Goal: Navigation & Orientation: Go to known website

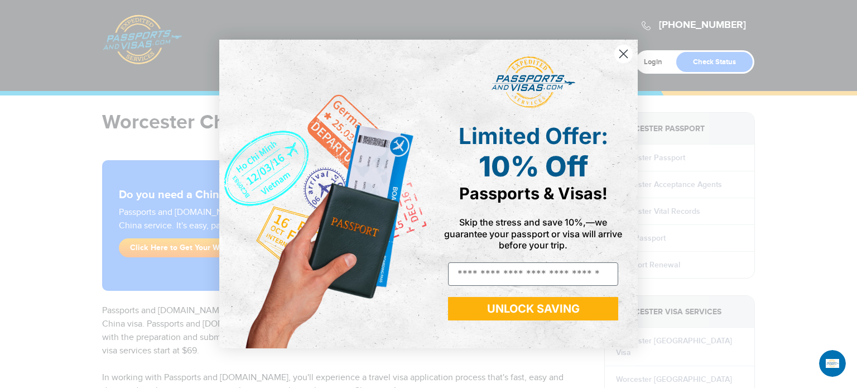
click at [622, 54] on icon "Close dialog" at bounding box center [624, 54] width 8 height 8
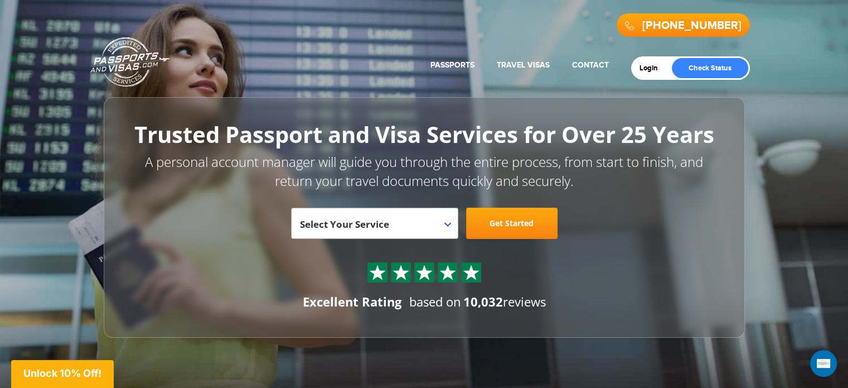
click at [450, 224] on b at bounding box center [448, 224] width 7 height 4
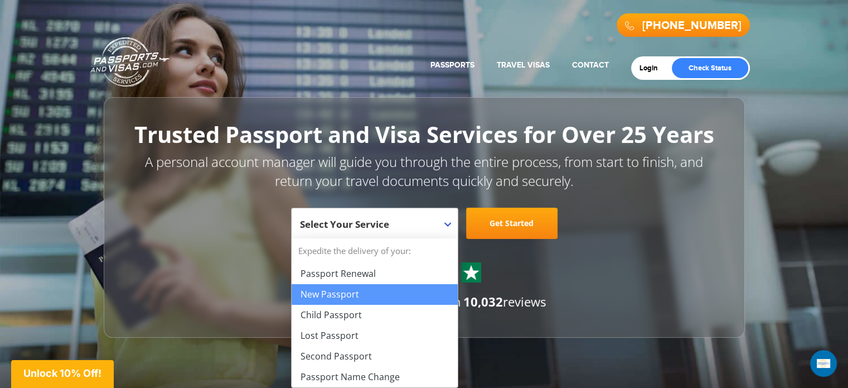
scroll to position [56, 0]
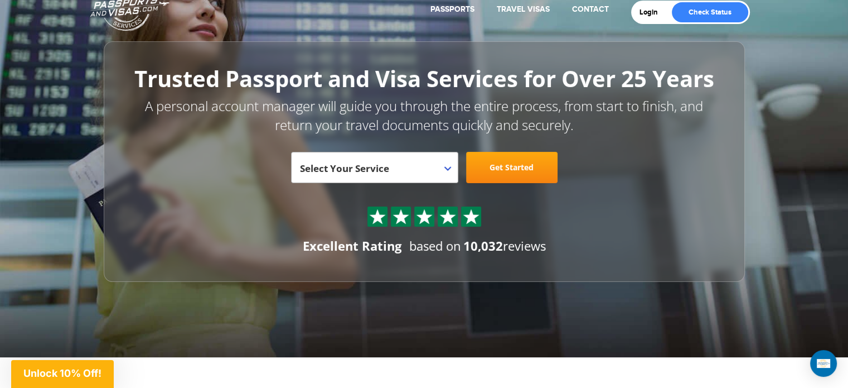
click at [643, 225] on div at bounding box center [425, 216] width 586 height 20
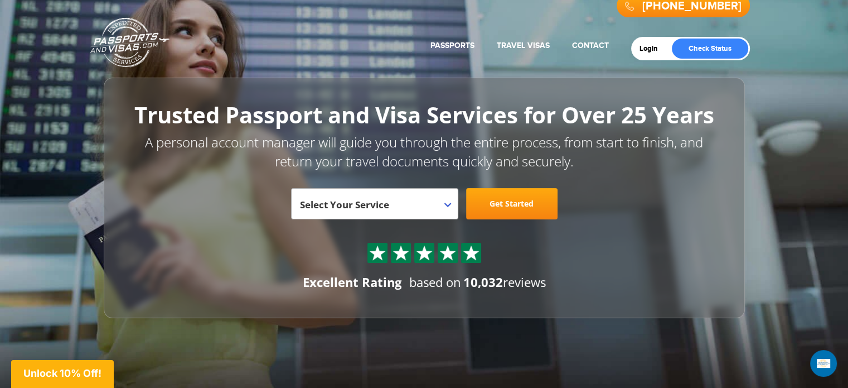
scroll to position [0, 0]
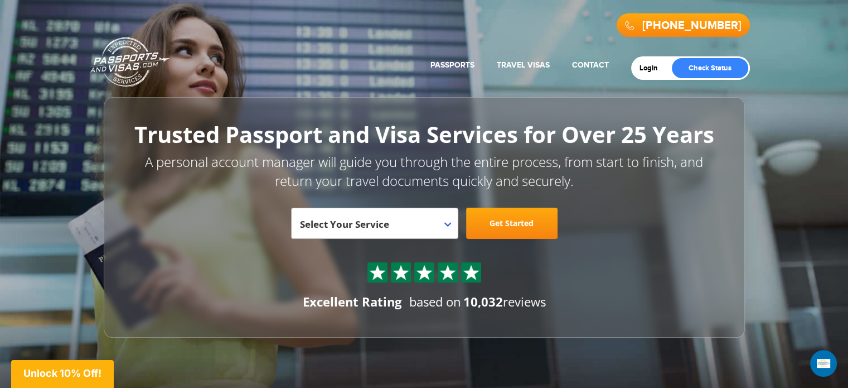
click at [445, 222] on b at bounding box center [448, 224] width 7 height 4
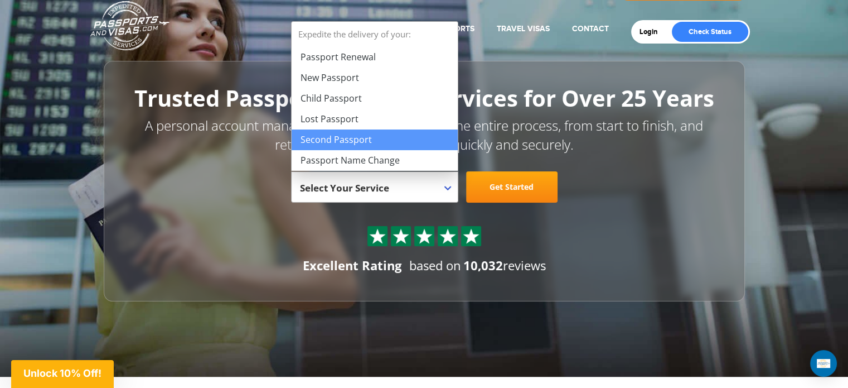
scroll to position [56, 0]
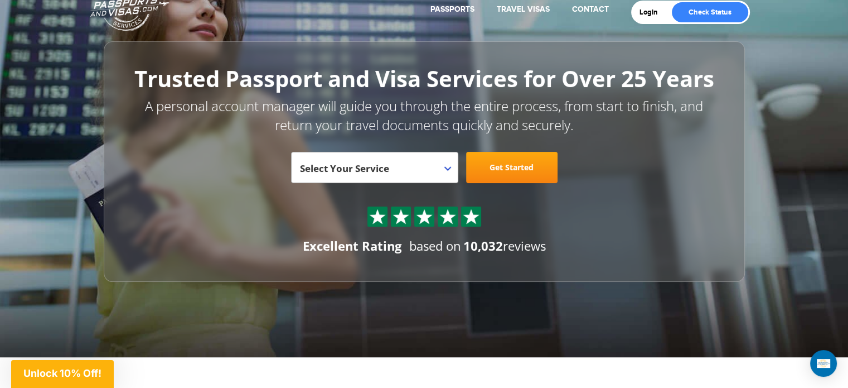
click at [683, 231] on div at bounding box center [424, 210] width 591 height 53
